Goal: Task Accomplishment & Management: Use online tool/utility

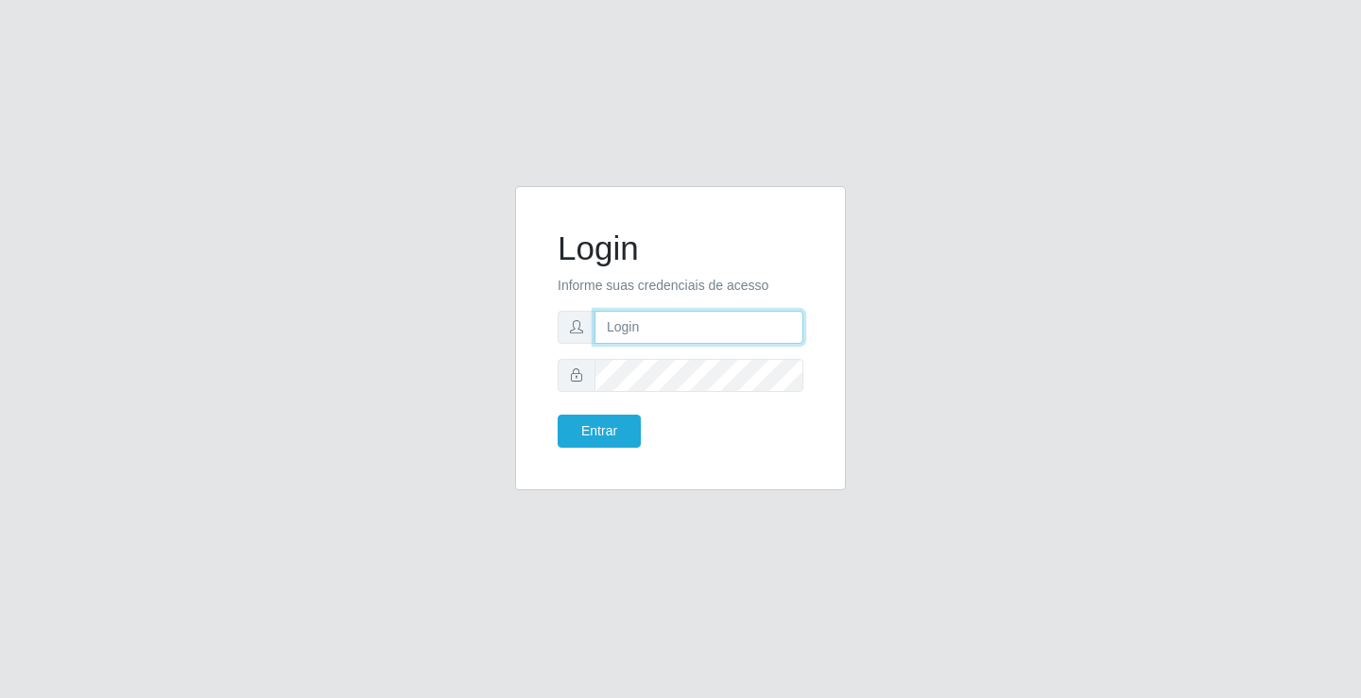
click at [763, 337] on input "text" at bounding box center [698, 327] width 209 height 33
type input "[PERSON_NAME]"
click at [557, 415] on button "Entrar" at bounding box center [598, 431] width 83 height 33
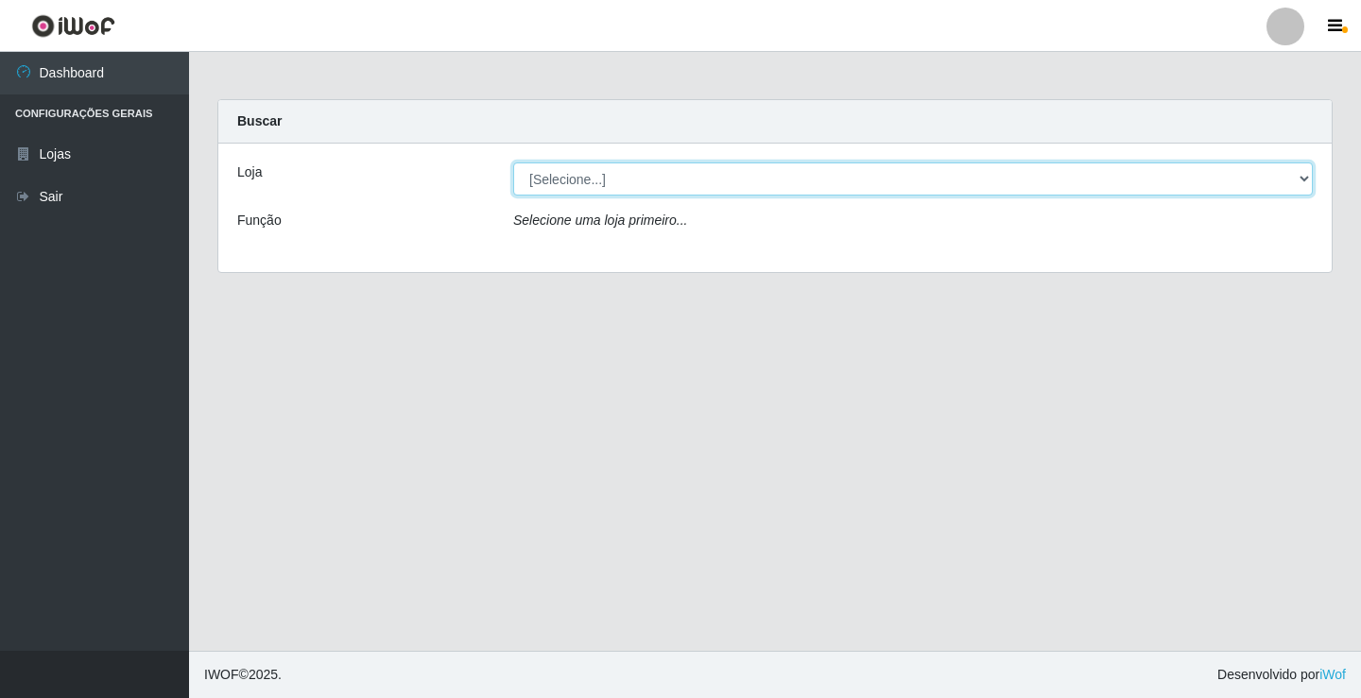
click at [1082, 191] on select "[Selecione...] Ideal - Conceição" at bounding box center [912, 179] width 799 height 33
select select "231"
click at [513, 163] on select "[Selecione...] Ideal - Conceição" at bounding box center [912, 179] width 799 height 33
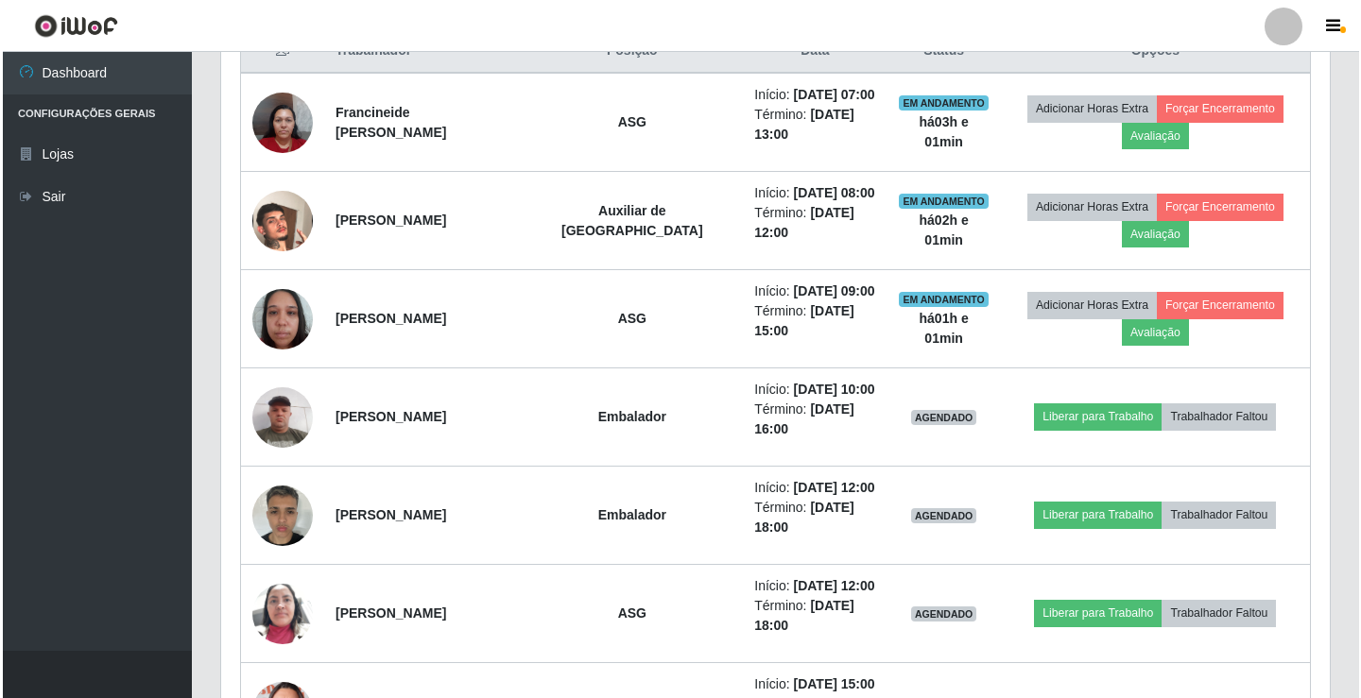
scroll to position [756, 0]
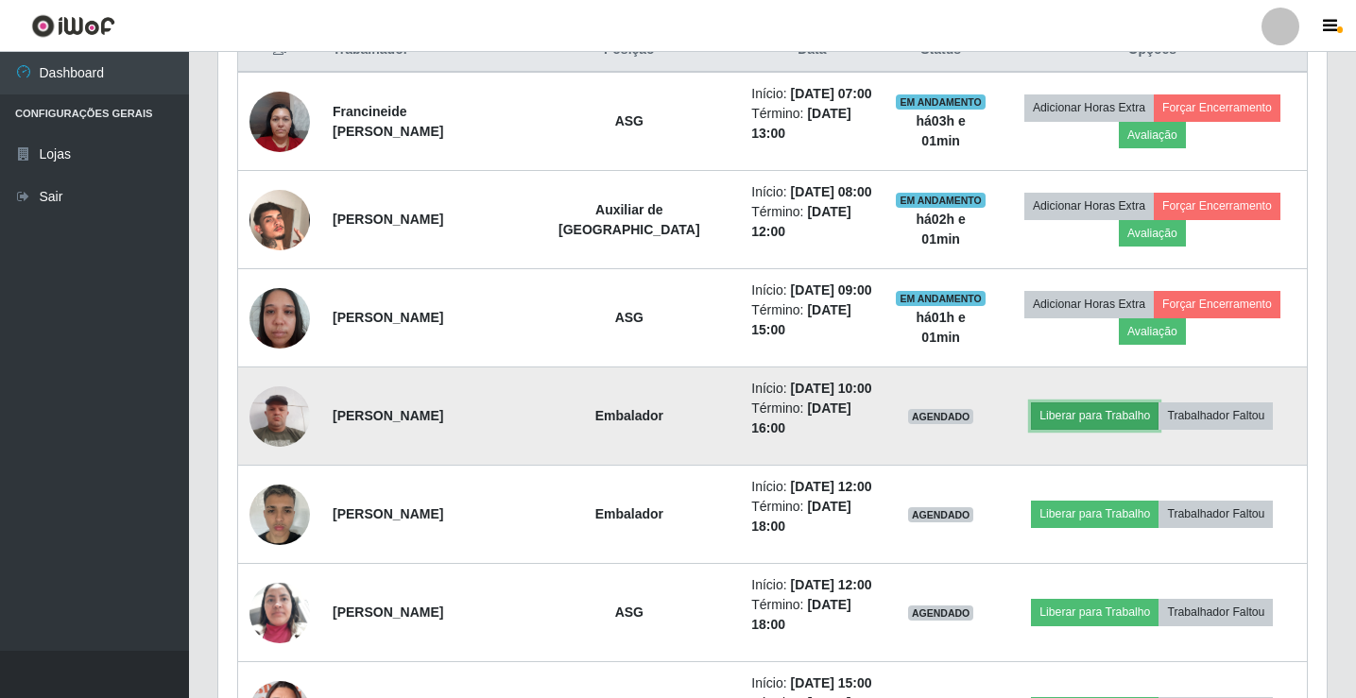
click at [1082, 420] on button "Liberar para Trabalho" at bounding box center [1095, 416] width 128 height 26
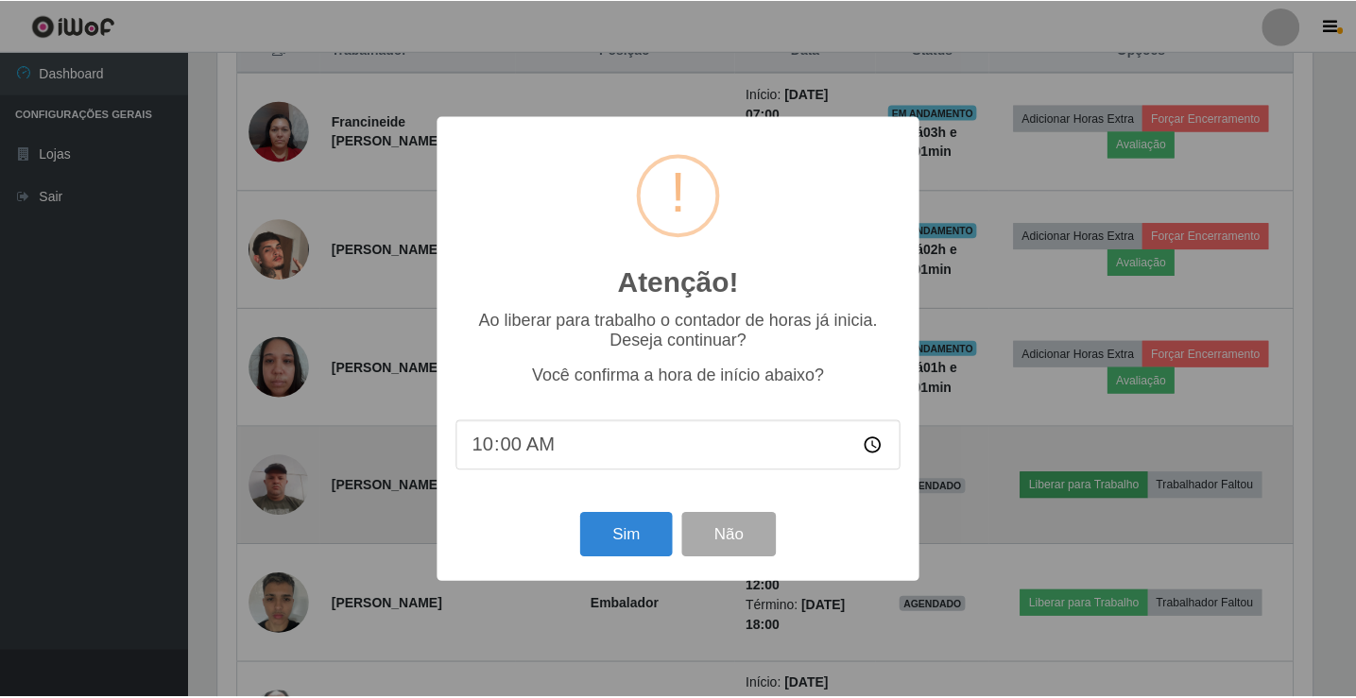
scroll to position [392, 1099]
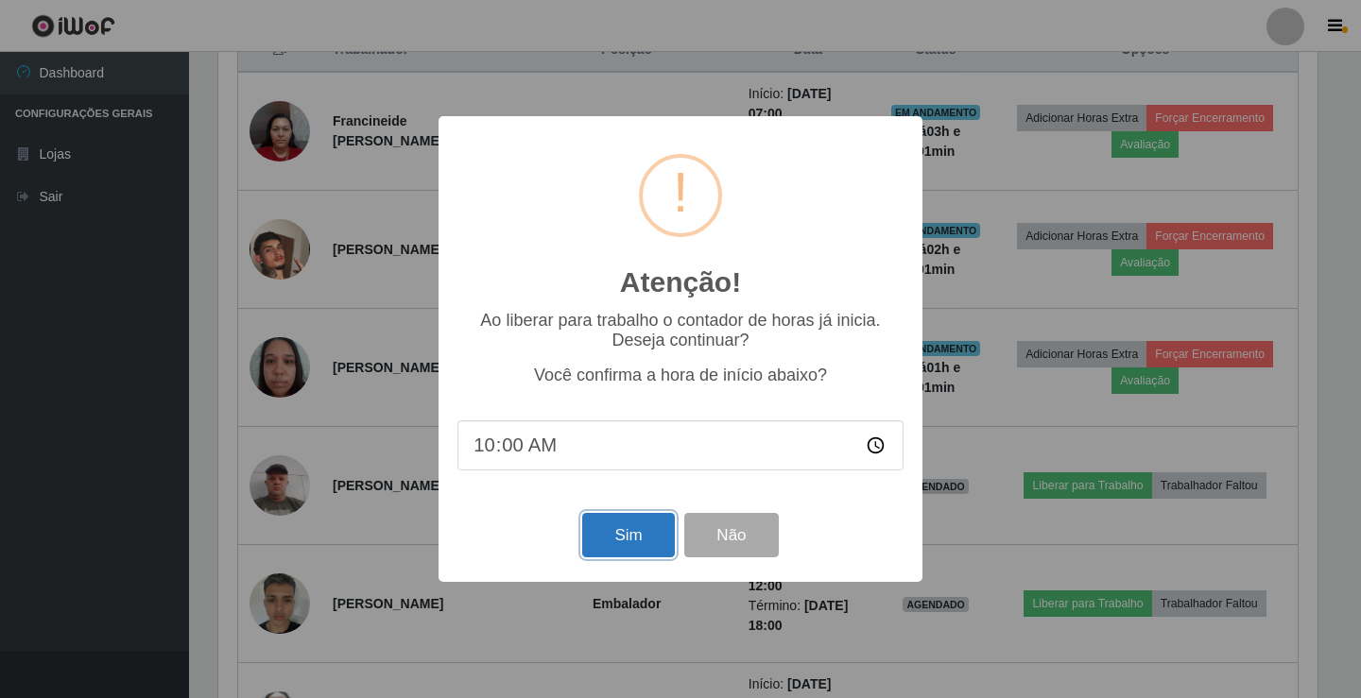
click at [604, 523] on button "Sim" at bounding box center [628, 535] width 92 height 44
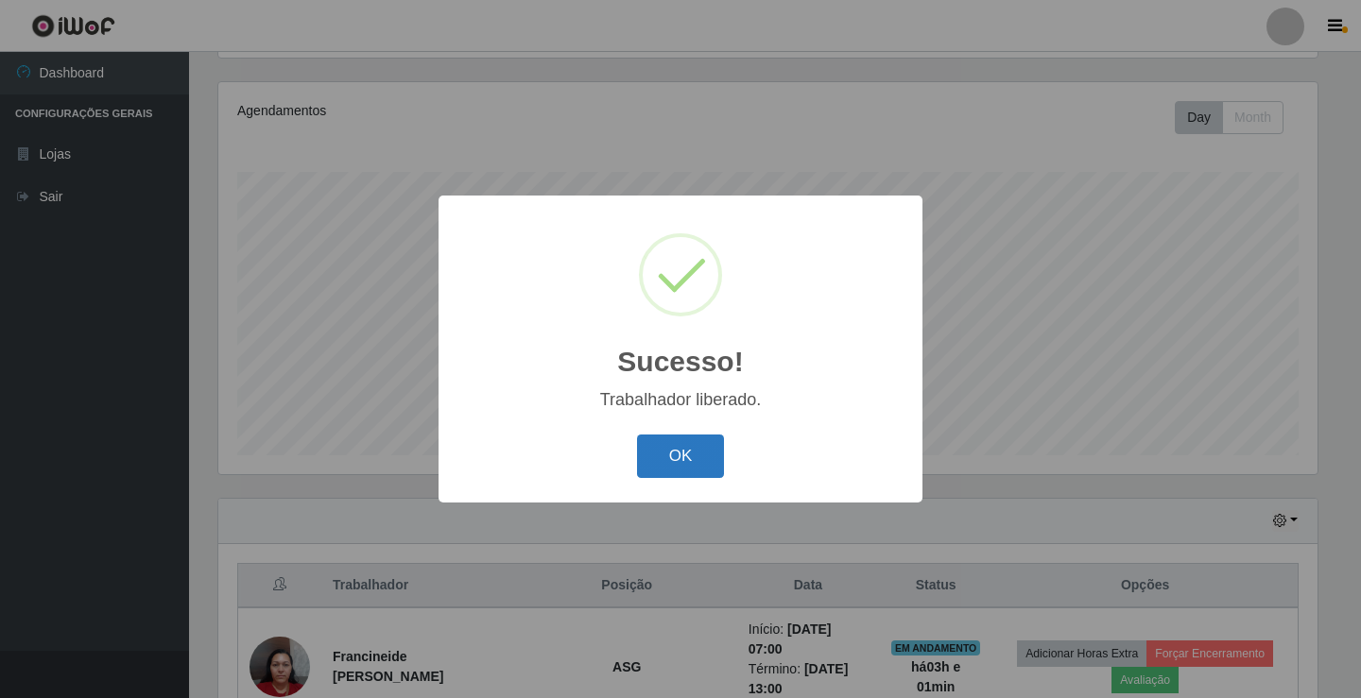
click at [637, 459] on div "OK Cancel" at bounding box center [680, 456] width 446 height 54
click at [693, 448] on button "OK" at bounding box center [681, 457] width 88 height 44
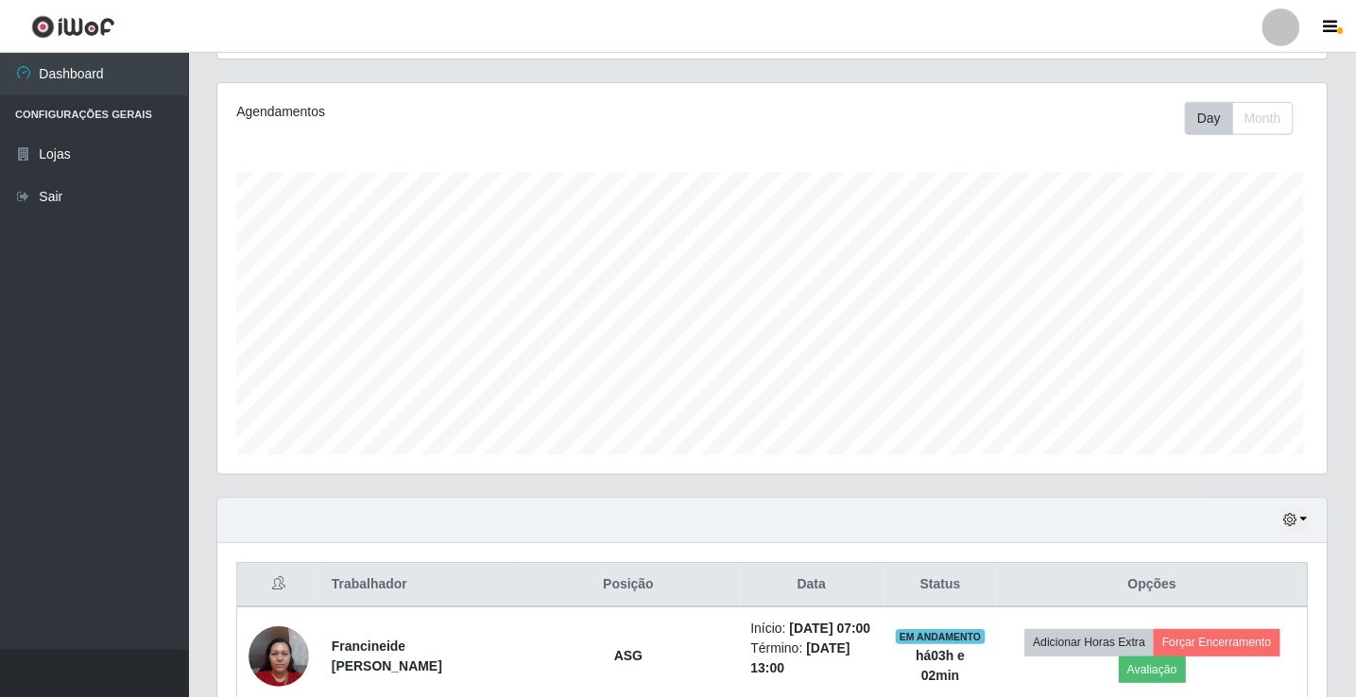
scroll to position [392, 1108]
click at [1282, 30] on div at bounding box center [1280, 27] width 38 height 38
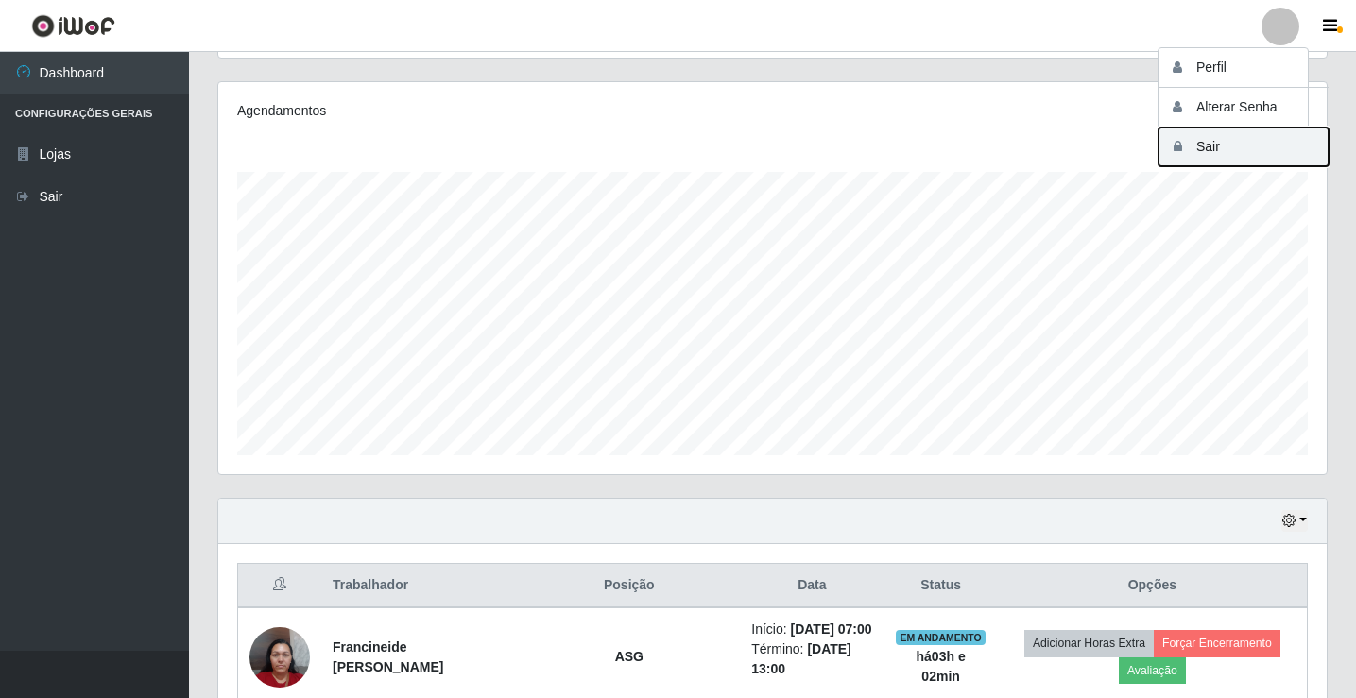
click at [1252, 156] on button "Sair" at bounding box center [1243, 147] width 170 height 39
